Goal: Task Accomplishment & Management: Manage account settings

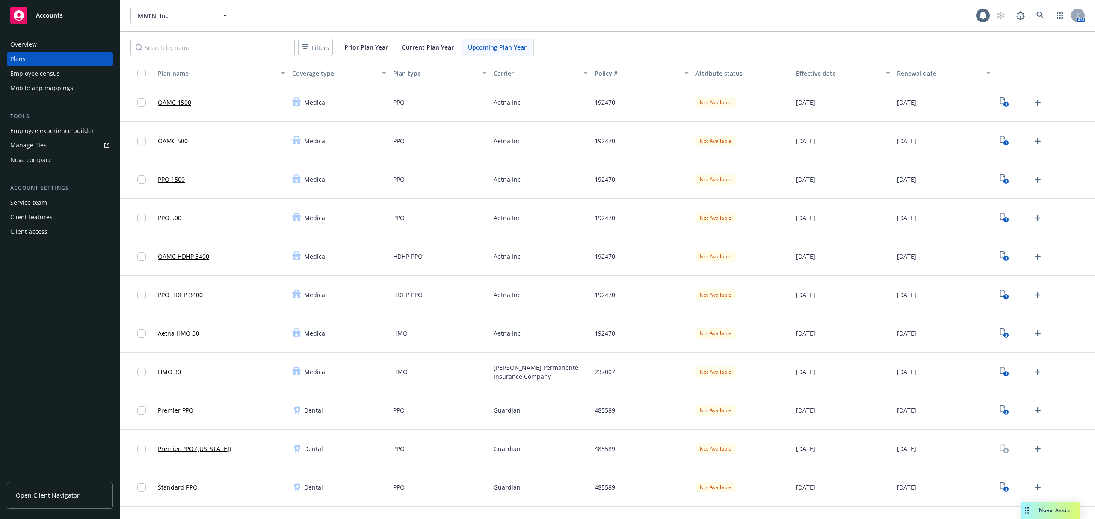
scroll to position [684, 0]
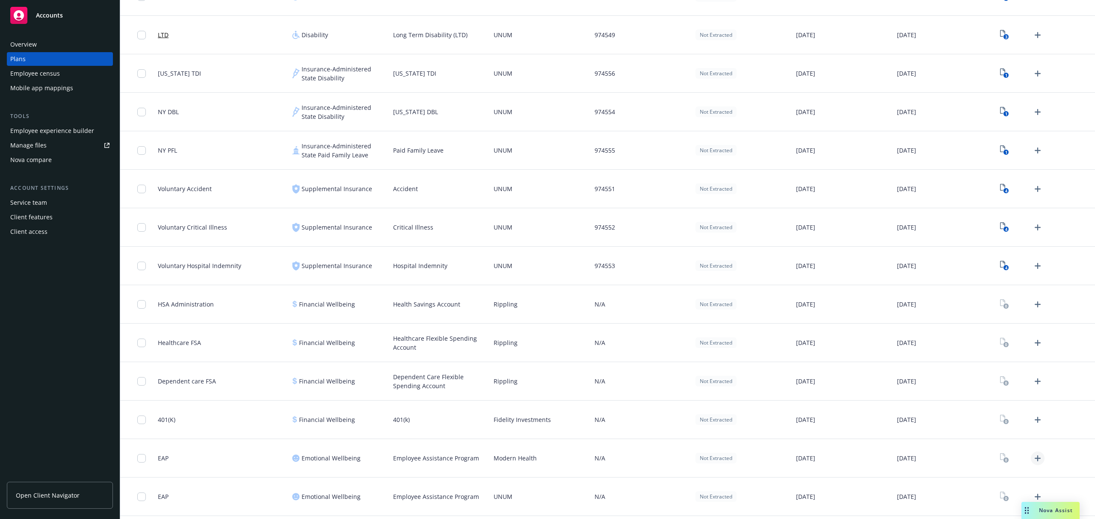
click at [1035, 457] on icon "Upload Plan Documents" at bounding box center [1038, 459] width 6 height 6
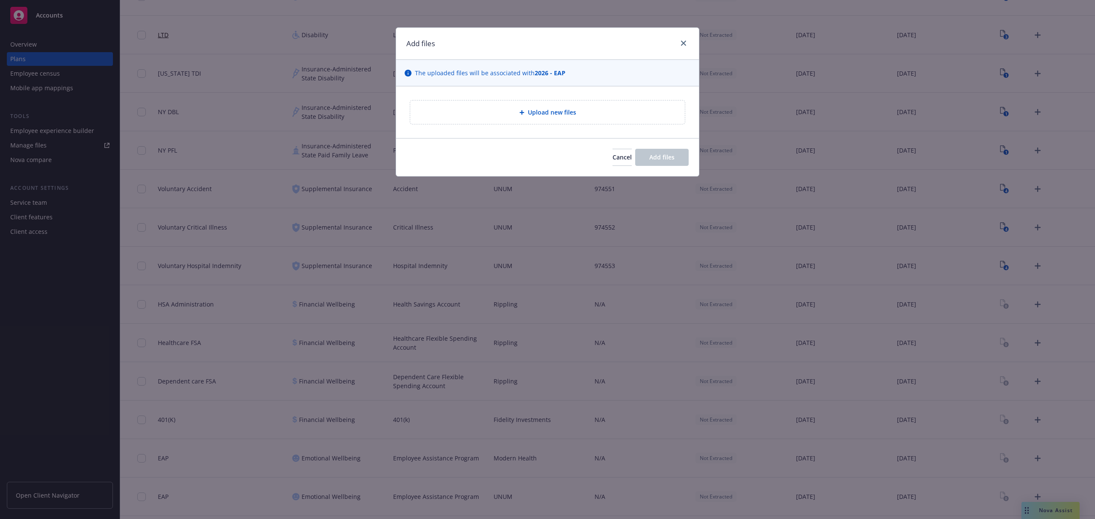
click at [555, 111] on span "Upload new files" at bounding box center [552, 112] width 48 height 9
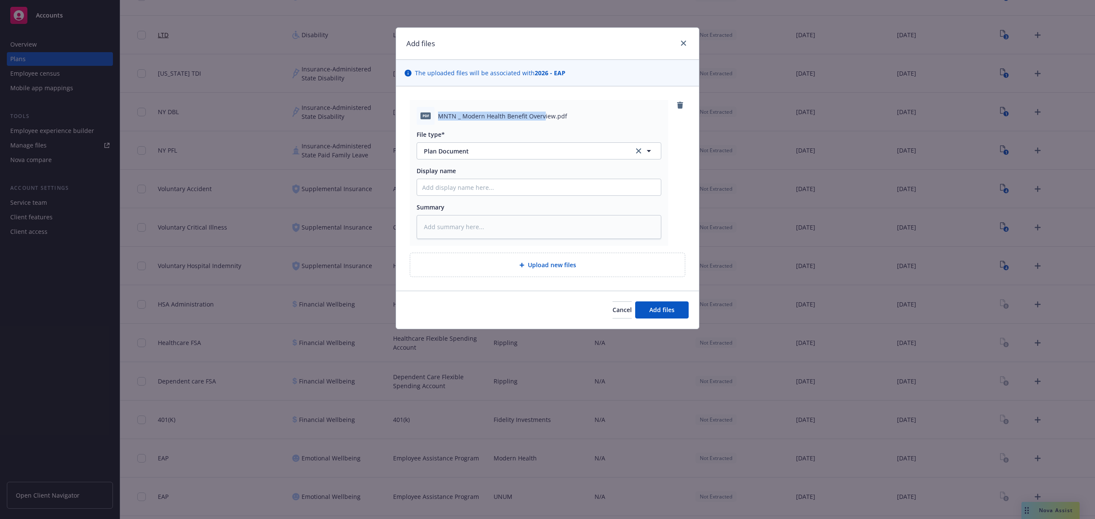
drag, startPoint x: 439, startPoint y: 115, endPoint x: 543, endPoint y: 115, distance: 104.0
click at [543, 115] on span "MNTN _ Modern Health Benefit Overview.pdf" at bounding box center [502, 116] width 129 height 9
click at [497, 117] on span "MNTN _ Modern Health Benefit Overview.pdf" at bounding box center [502, 116] width 129 height 9
drag, startPoint x: 463, startPoint y: 115, endPoint x: 553, endPoint y: 117, distance: 90.7
click at [553, 117] on span "MNTN _ Modern Health Benefit Overview.pdf" at bounding box center [502, 116] width 129 height 9
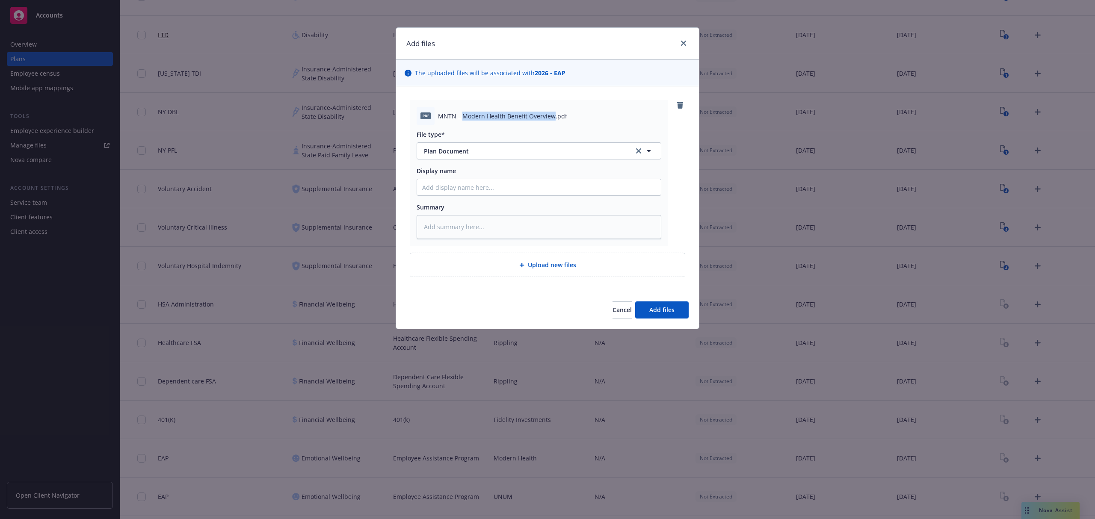
copy span "Modern Health Benefit Overview"
click at [464, 190] on input "Display name" at bounding box center [539, 187] width 244 height 16
paste input "Modern Health Benefit Overview"
type textarea "x"
type input "Modern Health Benefit Overview"
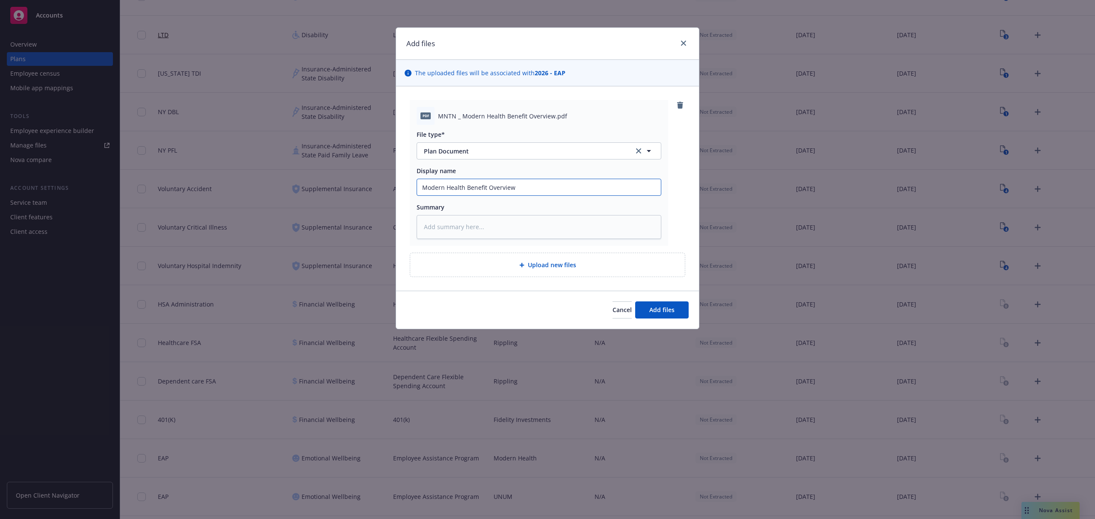
click at [423, 186] on input "Modern Health Benefit Overview" at bounding box center [539, 187] width 244 height 16
type textarea "x"
type input "2Modern Health Benefit Overview"
type textarea "x"
type input "20Modern Health Benefit Overview"
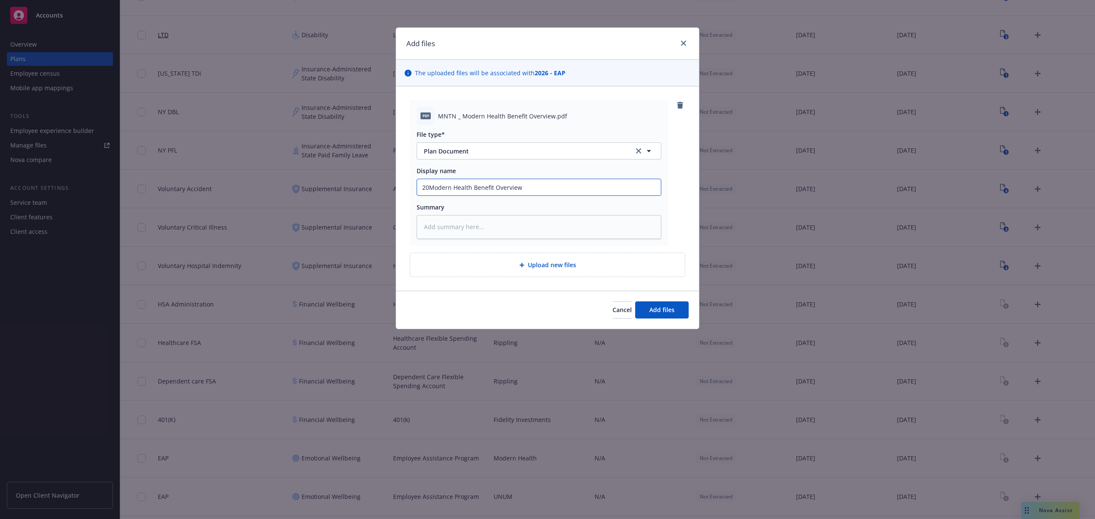
type textarea "x"
type input "202Modern Health Benefit Overview"
type textarea "x"
type input "2026Modern Health Benefit Overview"
type textarea "x"
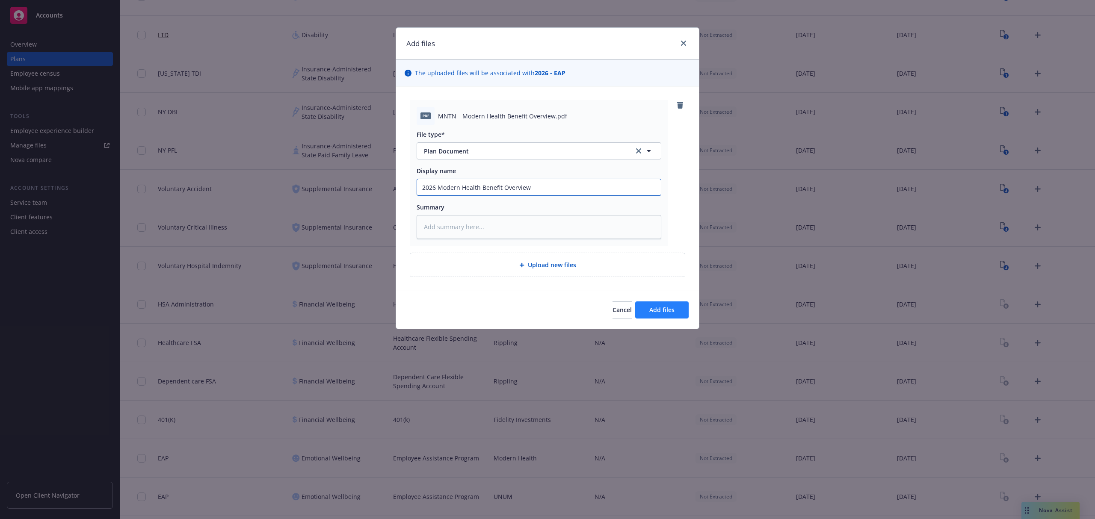
type input "2026 Modern Health Benefit Overview"
click at [656, 310] on span "Add files" at bounding box center [662, 310] width 25 height 8
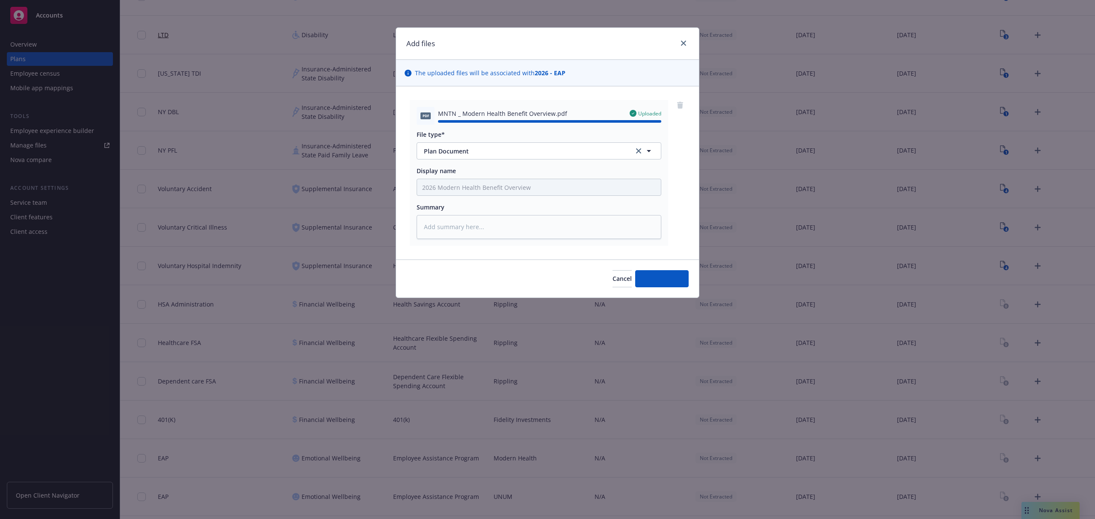
type textarea "x"
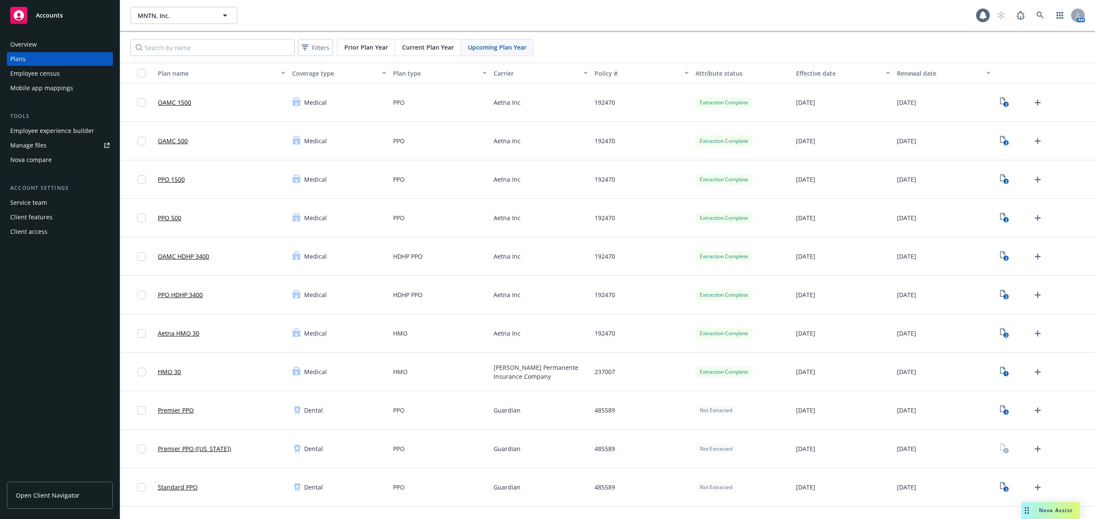
click at [65, 129] on div "Employee experience builder" at bounding box center [52, 131] width 84 height 14
